Goal: Check status

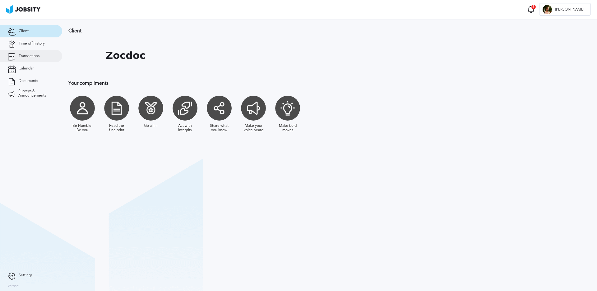
click at [27, 54] on span "Transactions" at bounding box center [29, 56] width 21 height 4
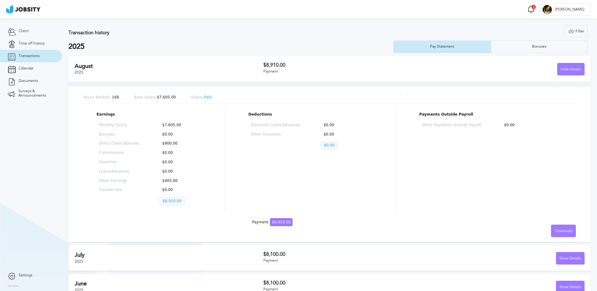
click at [220, 67] on h2 "August" at bounding box center [169, 66] width 189 height 7
click at [82, 64] on h2 "August" at bounding box center [169, 66] width 189 height 7
click at [138, 41] on div "Transaction history Filter Years 2025 2024 2023 2022 2025 Pay Statement Bonuses" at bounding box center [329, 39] width 523 height 28
click at [565, 71] on div "Hide Details" at bounding box center [571, 69] width 27 height 12
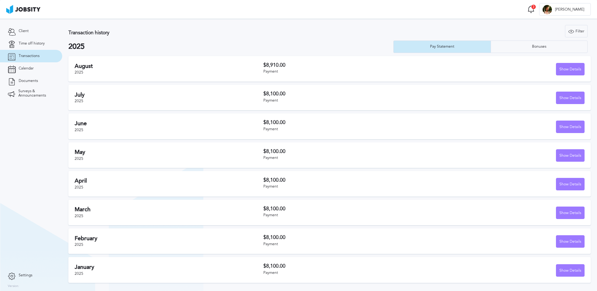
click at [236, 38] on div "Transaction history Filter Years 2025 2024 2023 2022 2025 Pay Statement Bonuses" at bounding box center [329, 39] width 523 height 28
click at [193, 42] on h2 "2025" at bounding box center [230, 46] width 325 height 9
